Goal: Use online tool/utility: Use online tool/utility

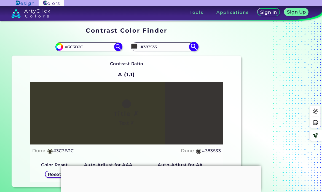
drag, startPoint x: 164, startPoint y: 48, endPoint x: 132, endPoint y: 44, distance: 31.5
click at [132, 43] on div "#383533 #383533 Dune ◉ Sand Dune ◉" at bounding box center [164, 46] width 67 height 9
type input "lib"
click at [157, 59] on span "◉" at bounding box center [156, 56] width 5 height 7
type input "#7dc8f7"
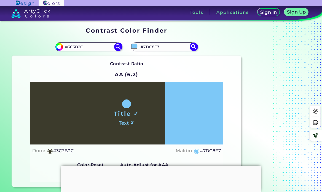
click at [213, 151] on h5 "#7DC8F7" at bounding box center [210, 150] width 21 height 7
click at [185, 150] on h4 "Malibu" at bounding box center [184, 150] width 16 height 8
click at [149, 46] on input "#7DC8F7" at bounding box center [164, 46] width 51 height 7
type input "#"
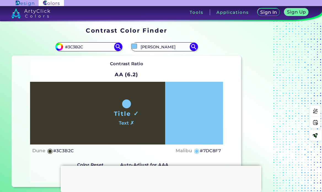
type input "[PERSON_NAME]"
drag, startPoint x: 172, startPoint y: 48, endPoint x: 137, endPoint y: 45, distance: 35.1
click at [137, 45] on div "#7dc8f7 [PERSON_NAME]" at bounding box center [164, 46] width 67 height 9
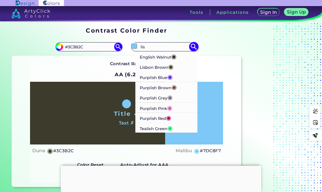
type input "lis"
click at [162, 65] on p "Lisbon Brown ◉" at bounding box center [156, 67] width 33 height 10
type input "#423921"
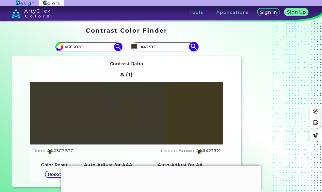
drag, startPoint x: 161, startPoint y: 49, endPoint x: 133, endPoint y: 46, distance: 27.8
click at [133, 46] on div "#423921 #423921 English Walnut ◉ [GEOGRAPHIC_DATA] Brown ◉ Purplish Blue ◉ Purp…" at bounding box center [164, 46] width 67 height 9
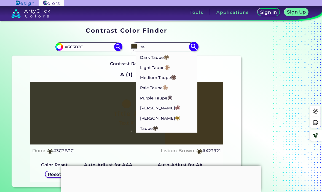
type input "t"
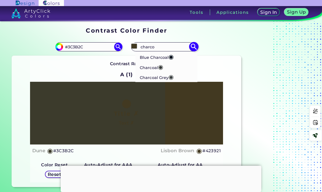
type input "charco"
click at [143, 67] on p "Charcoal ◉" at bounding box center [151, 66] width 23 height 10
type input "#343837"
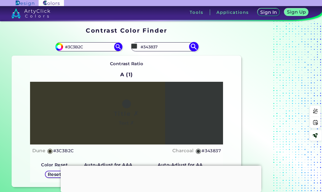
drag, startPoint x: 163, startPoint y: 46, endPoint x: 138, endPoint y: 44, distance: 25.7
click at [138, 44] on div "#343837 #343837 Blue Charcoal ◉ Charcoal ◉ Charcoal Grey ◉" at bounding box center [164, 46] width 67 height 9
type input "[PERSON_NAME]"
click at [151, 56] on p "[PERSON_NAME] ◉" at bounding box center [160, 57] width 41 height 10
type input "#4cbb17"
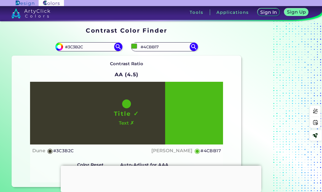
drag, startPoint x: 160, startPoint y: 46, endPoint x: 126, endPoint y: 45, distance: 34.5
click at [126, 45] on section "#3c3b2c #3C3B2C #4cbb17 #4CBB17 [PERSON_NAME] ◉ Contrast Ratio AA (4.5) Title ✓" at bounding box center [127, 112] width 234 height 153
paste input "3c3b2c"
type input "3c3b2c"
type input "#3c3b2c"
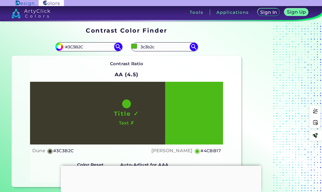
type input "#3C3B2C"
